Goal: Task Accomplishment & Management: Manage account settings

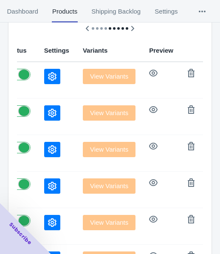
scroll to position [127, 0]
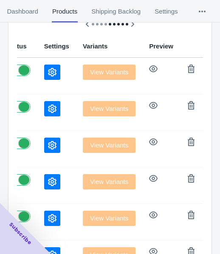
click at [48, 70] on icon "button" at bounding box center [52, 72] width 8 height 8
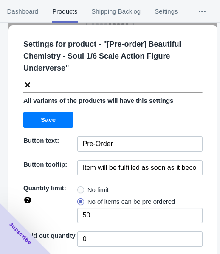
click at [108, 187] on div "No limit" at bounding box center [139, 190] width 125 height 12
click at [105, 190] on span "No limit" at bounding box center [97, 189] width 21 height 8
click at [80, 188] on input "No limit" at bounding box center [79, 187] width 0 height 0
radio input "true"
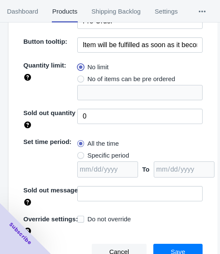
scroll to position [123, 0]
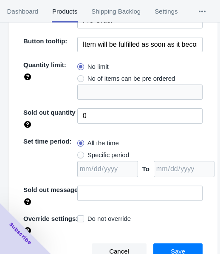
click at [112, 156] on span "Specific period" at bounding box center [108, 155] width 42 height 8
click at [80, 153] on input "Specific period" at bounding box center [79, 153] width 0 height 0
radio input "true"
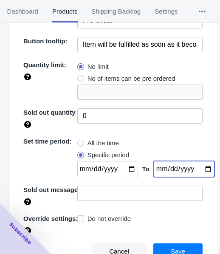
click at [195, 169] on input "date" at bounding box center [183, 169] width 61 height 16
type input "[DATE]"
click at [126, 166] on input "date" at bounding box center [107, 169] width 61 height 16
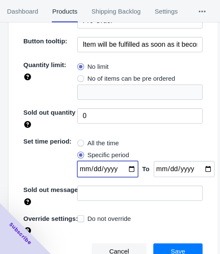
type input "[DATE]"
click at [170, 248] on span "Save" at bounding box center [177, 251] width 14 height 7
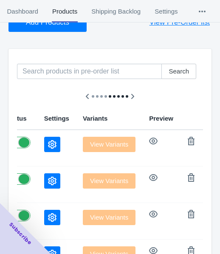
scroll to position [0, 0]
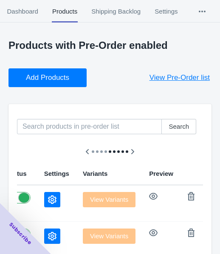
click at [48, 76] on span "Add Products" at bounding box center [47, 77] width 43 height 8
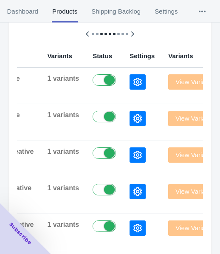
scroll to position [137, 0]
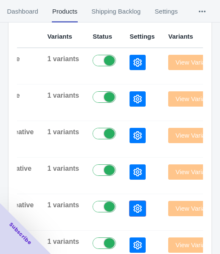
click at [129, 201] on button "button" at bounding box center [137, 208] width 16 height 15
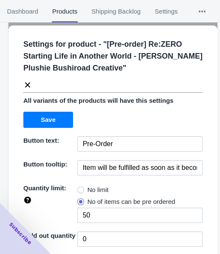
click at [103, 190] on span "No limit" at bounding box center [97, 189] width 21 height 8
click at [80, 188] on input "No limit" at bounding box center [79, 187] width 0 height 0
radio input "true"
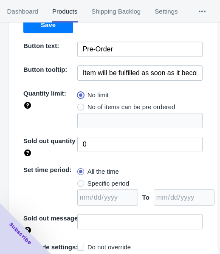
scroll to position [123, 0]
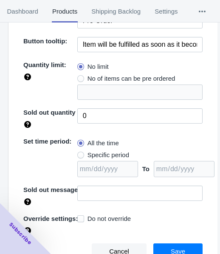
click at [111, 156] on span "Specific period" at bounding box center [108, 155] width 42 height 8
click at [80, 153] on input "Specific period" at bounding box center [79, 153] width 0 height 0
radio input "true"
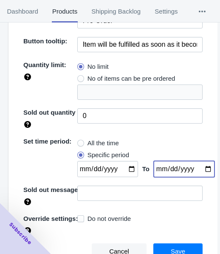
click at [198, 170] on input "date" at bounding box center [183, 169] width 61 height 16
type input "[DATE]"
click at [126, 166] on input "date" at bounding box center [107, 169] width 61 height 16
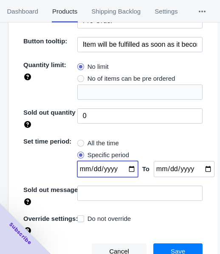
type input "[DATE]"
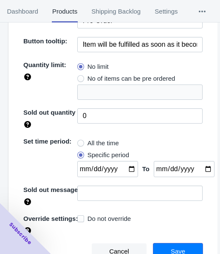
click at [170, 249] on span "Save" at bounding box center [177, 251] width 14 height 7
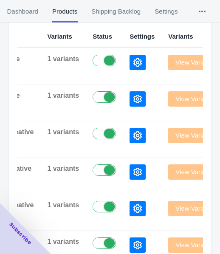
click at [133, 170] on icon "button" at bounding box center [137, 171] width 8 height 8
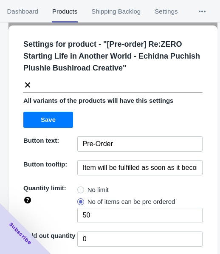
click at [94, 186] on span "No limit" at bounding box center [97, 189] width 21 height 8
click at [80, 187] on input "No limit" at bounding box center [79, 187] width 0 height 0
radio input "true"
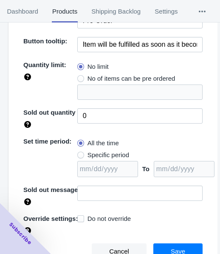
click at [119, 156] on span "Specific period" at bounding box center [108, 155] width 42 height 8
click at [80, 153] on input "Specific period" at bounding box center [79, 153] width 0 height 0
radio input "true"
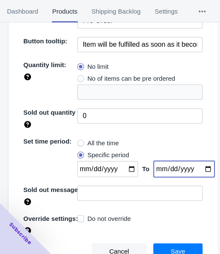
click at [197, 166] on input "date" at bounding box center [183, 169] width 61 height 16
type input "[DATE]"
click at [124, 171] on input "date" at bounding box center [107, 169] width 61 height 16
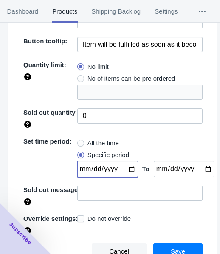
type input "[DATE]"
click at [170, 252] on span "Save" at bounding box center [177, 251] width 14 height 7
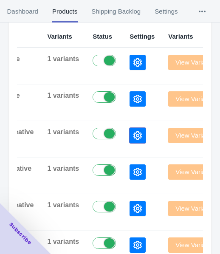
click at [133, 132] on icon "button" at bounding box center [137, 135] width 8 height 8
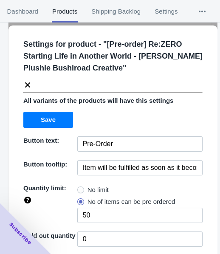
click at [91, 187] on span "No limit" at bounding box center [97, 189] width 21 height 8
click at [80, 187] on input "No limit" at bounding box center [79, 187] width 0 height 0
radio input "true"
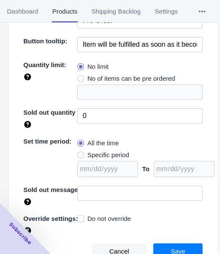
click at [116, 156] on span "Specific period" at bounding box center [108, 155] width 42 height 8
click at [80, 153] on input "Specific period" at bounding box center [79, 153] width 0 height 0
radio input "true"
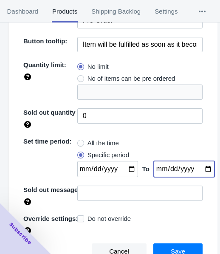
click at [196, 167] on input "date" at bounding box center [183, 169] width 61 height 16
type input "[DATE]"
click at [127, 166] on input "date" at bounding box center [107, 169] width 61 height 16
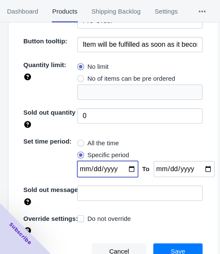
type input "[DATE]"
click at [171, 248] on span "Save" at bounding box center [177, 251] width 14 height 7
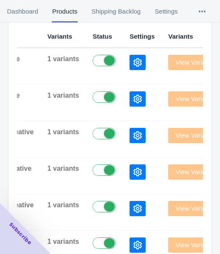
click at [123, 100] on td at bounding box center [142, 102] width 39 height 36
click at [129, 105] on button "button" at bounding box center [137, 98] width 16 height 15
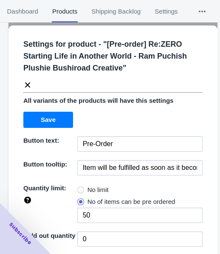
click at [89, 186] on span "No limit" at bounding box center [97, 189] width 21 height 8
click at [80, 187] on input "No limit" at bounding box center [79, 187] width 0 height 0
radio input "true"
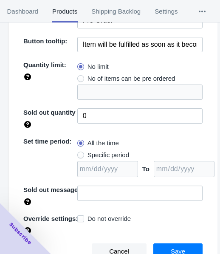
click at [101, 151] on span "Specific period" at bounding box center [108, 155] width 42 height 8
click at [80, 153] on input "Specific period" at bounding box center [79, 153] width 0 height 0
radio input "true"
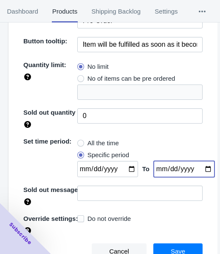
click at [197, 166] on input "date" at bounding box center [183, 169] width 61 height 16
type input "[DATE]"
click at [126, 167] on input "date" at bounding box center [107, 169] width 61 height 16
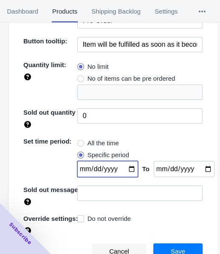
type input "[DATE]"
click at [162, 248] on button "Save" at bounding box center [177, 251] width 49 height 16
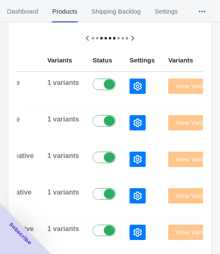
scroll to position [95, 0]
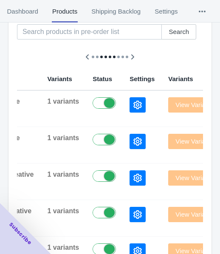
click at [133, 102] on icon "button" at bounding box center [137, 104] width 8 height 8
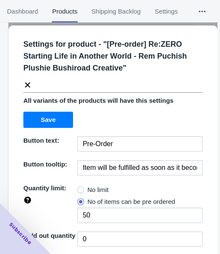
click at [104, 186] on span "No limit" at bounding box center [97, 189] width 21 height 8
click at [80, 187] on input "No limit" at bounding box center [79, 187] width 0 height 0
radio input "true"
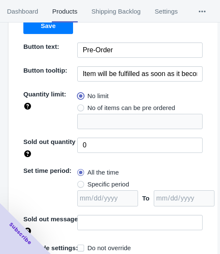
scroll to position [123, 0]
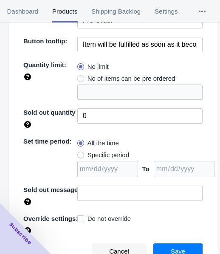
click at [107, 156] on span "Specific period" at bounding box center [108, 155] width 42 height 8
click at [80, 153] on input "Specific period" at bounding box center [79, 153] width 0 height 0
radio input "true"
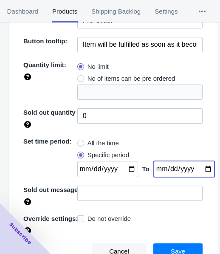
click at [198, 169] on input "date" at bounding box center [183, 169] width 61 height 16
type input "[DATE]"
click at [124, 165] on input "date" at bounding box center [107, 169] width 61 height 16
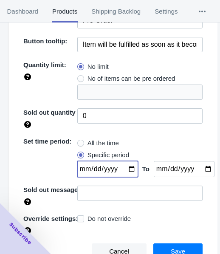
type input "[DATE]"
click at [176, 245] on button "Save" at bounding box center [177, 251] width 49 height 16
